Goal: Task Accomplishment & Management: Manage account settings

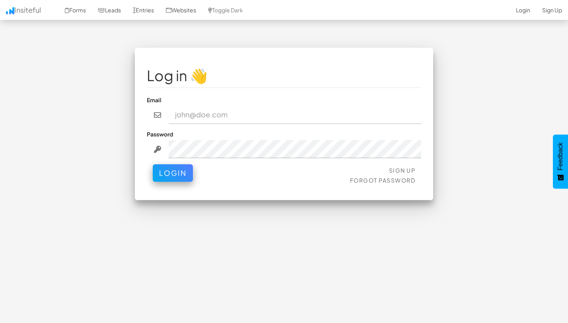
type input "team@joinopus.org"
click at [153, 164] on button "Login" at bounding box center [173, 172] width 40 height 17
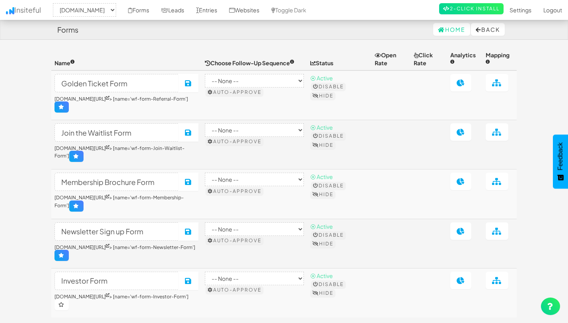
select select "2344"
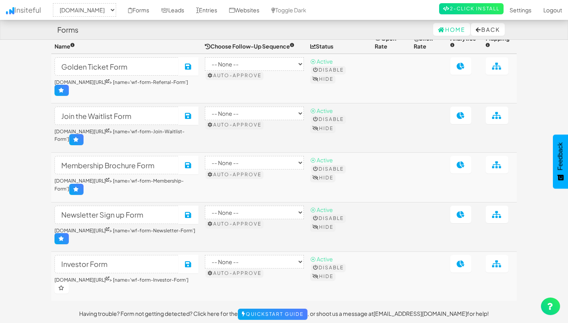
scroll to position [19, 0]
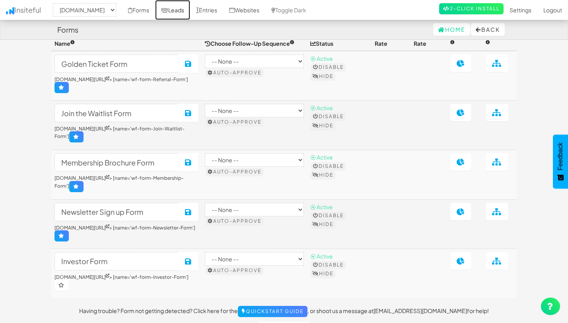
click at [183, 13] on link "Leads" at bounding box center [172, 10] width 35 height 20
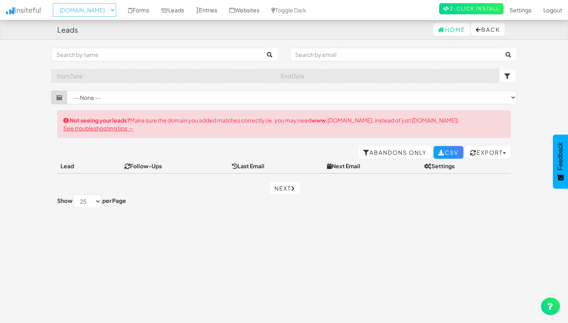
click at [109, 10] on select "-- None -- www.joinopus.org joinopus.org" at bounding box center [84, 10] width 63 height 14
select select "2352"
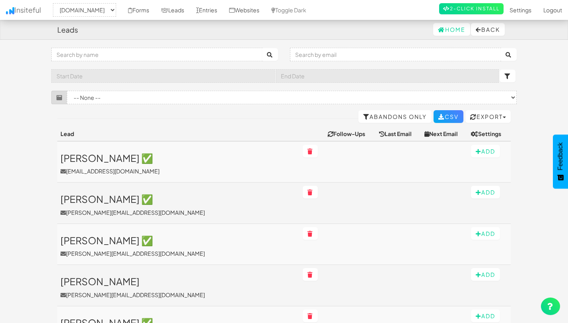
select select "2352"
click at [122, 97] on select "-- None -- Membership Brochure Form (www.joinopus.org/membership-draft-copy[nam…" at bounding box center [292, 98] width 450 height 14
select select "f68a338be854ea5.18401989"
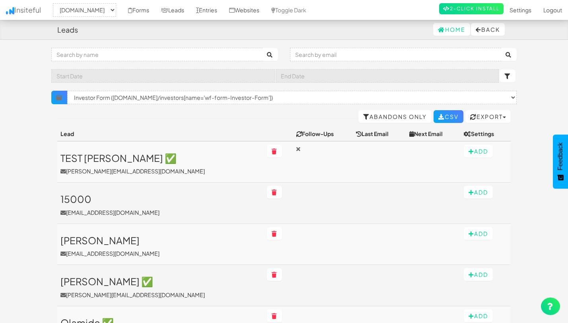
select select "2352"
select select "f68a338be854ea5.18401989"
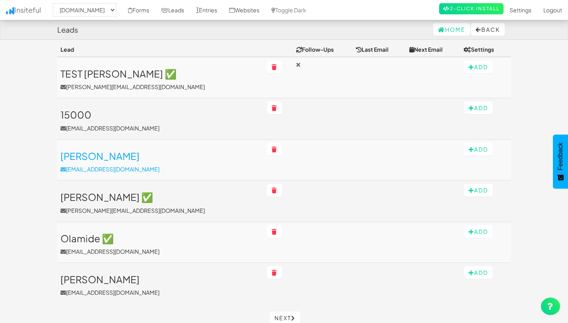
scroll to position [83, 0]
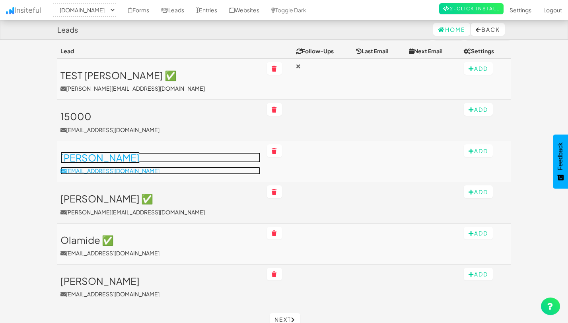
click at [80, 158] on h3 "[PERSON_NAME]" at bounding box center [160, 157] width 200 height 10
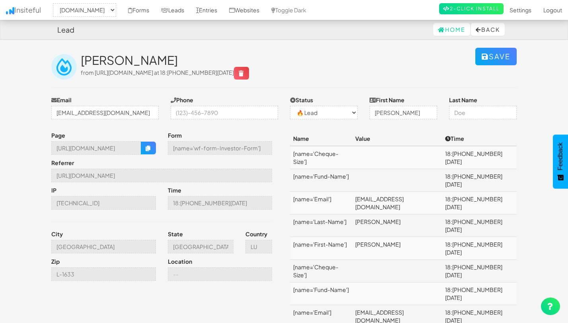
select select "2352"
select select "0"
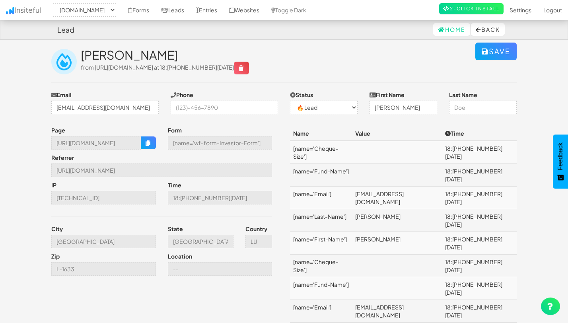
scroll to position [2, 0]
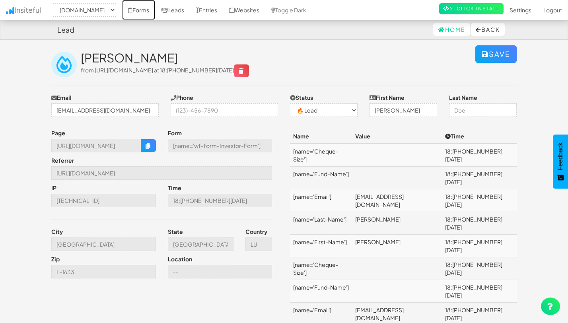
click at [141, 8] on link "Forms" at bounding box center [138, 10] width 33 height 20
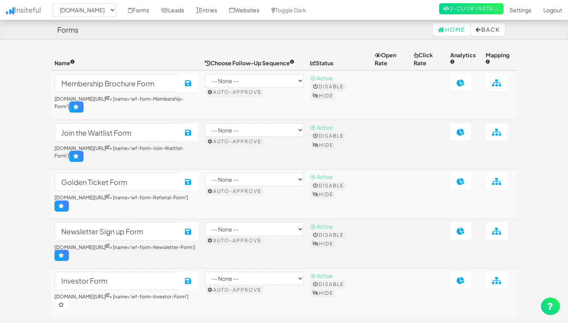
select select "2352"
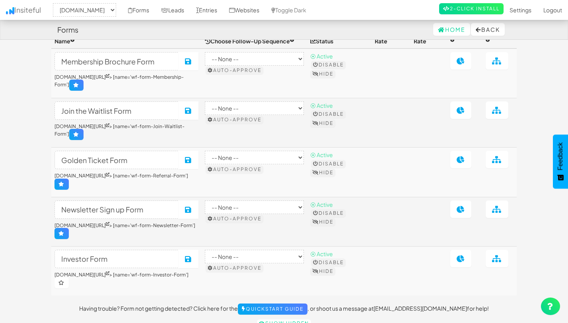
scroll to position [13, 0]
